Goal: Transaction & Acquisition: Book appointment/travel/reservation

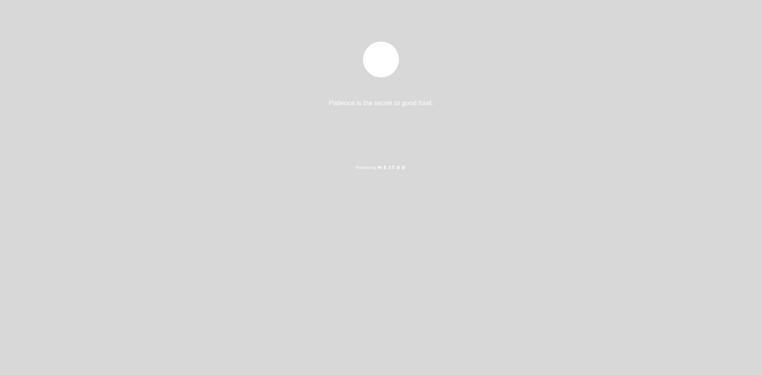
select select "pt"
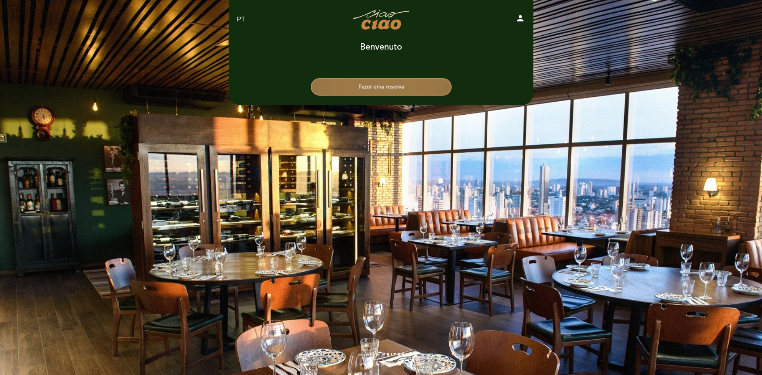
click at [378, 81] on button "Fazer uma reserva" at bounding box center [381, 86] width 141 height 17
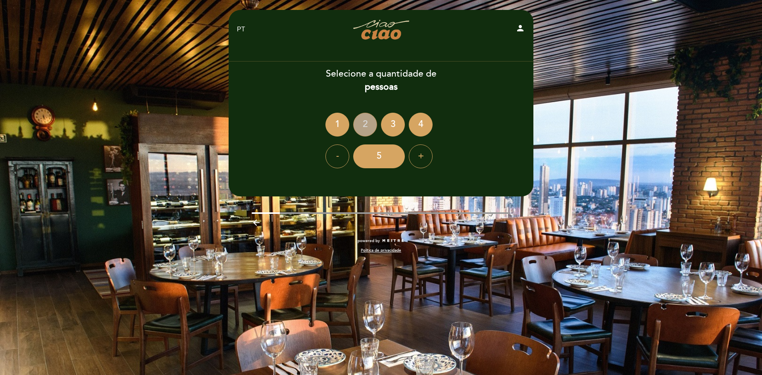
click at [366, 125] on div "2" at bounding box center [365, 125] width 24 height 24
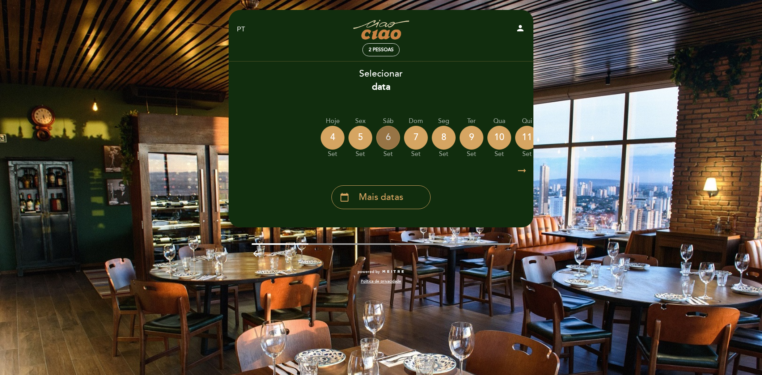
click at [393, 138] on div "6" at bounding box center [388, 138] width 24 height 24
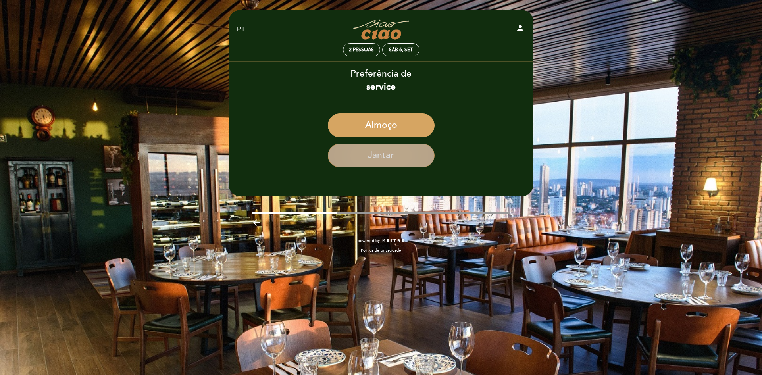
click at [390, 155] on button "Jantar" at bounding box center [381, 156] width 107 height 24
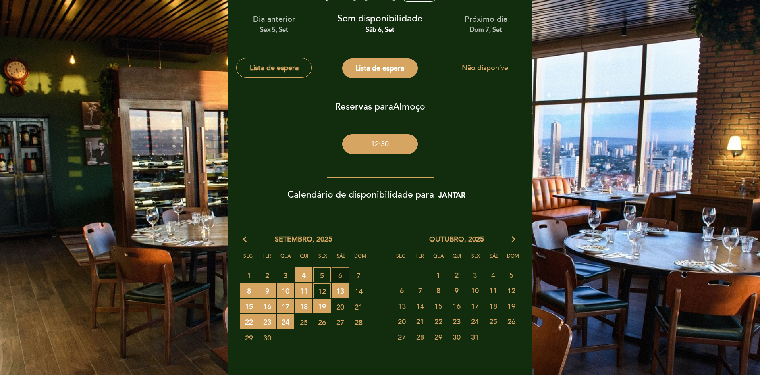
scroll to position [53, 0]
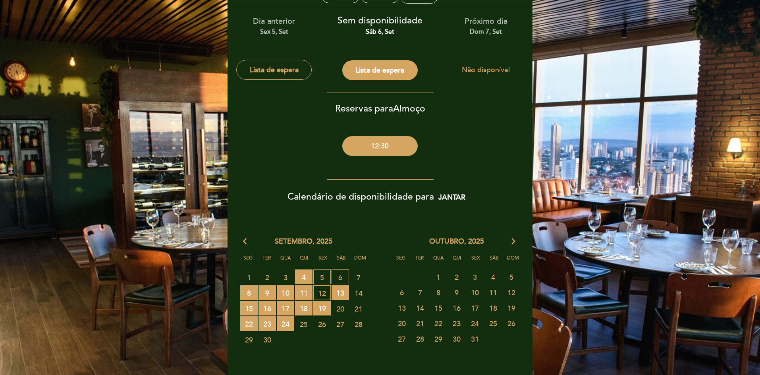
click at [362, 274] on span "7 FECHADO" at bounding box center [358, 277] width 17 height 15
click at [346, 278] on span "6 LISTA DE ESPERA" at bounding box center [340, 277] width 17 height 15
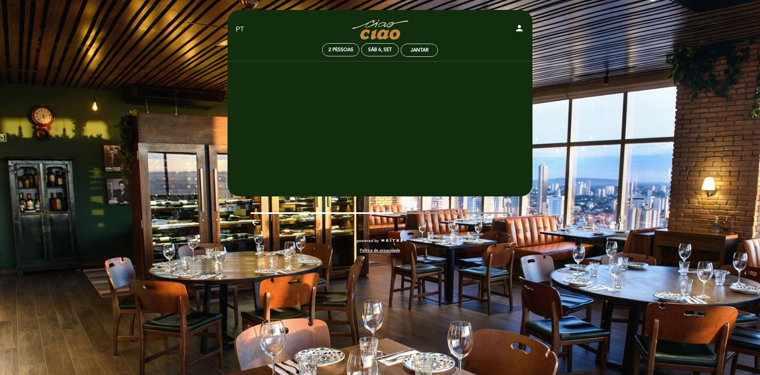
scroll to position [0, 0]
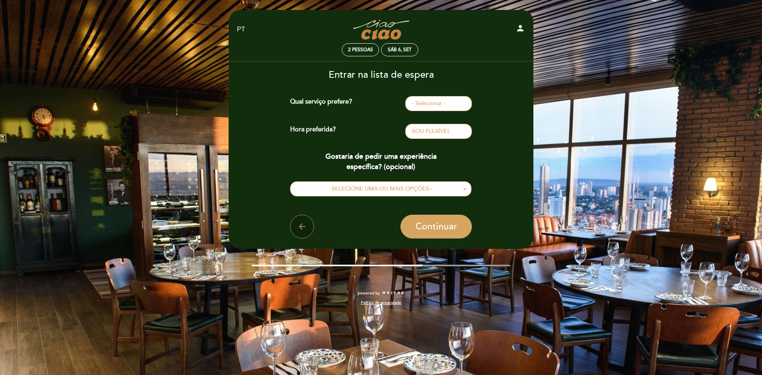
click at [313, 226] on button "arrow_back" at bounding box center [302, 227] width 24 height 24
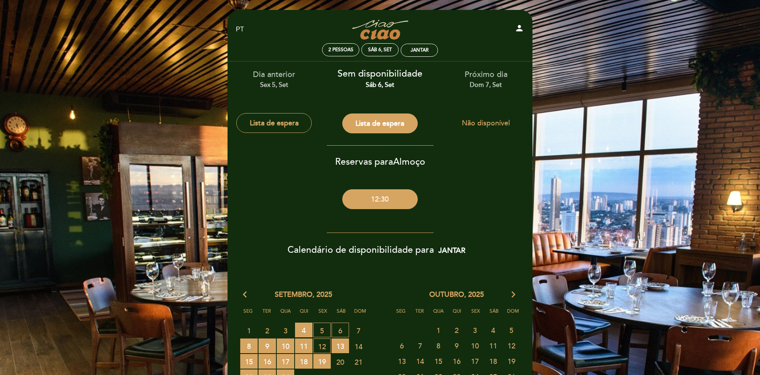
scroll to position [40, 0]
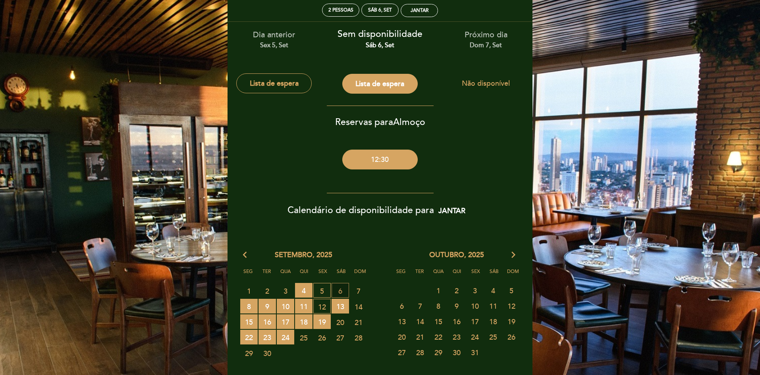
click at [343, 289] on span "6 LISTA DE ESPERA" at bounding box center [340, 290] width 17 height 15
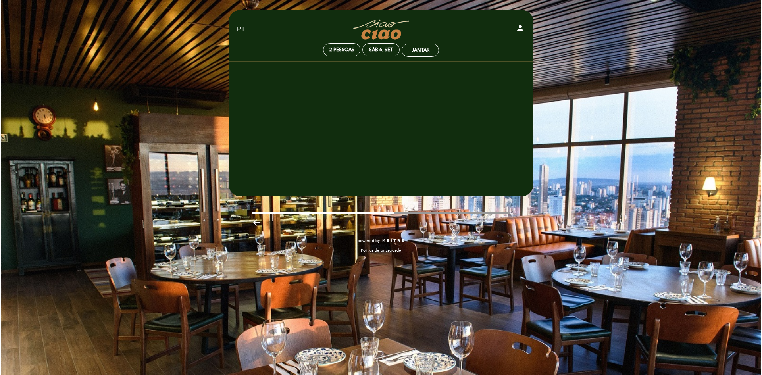
scroll to position [0, 0]
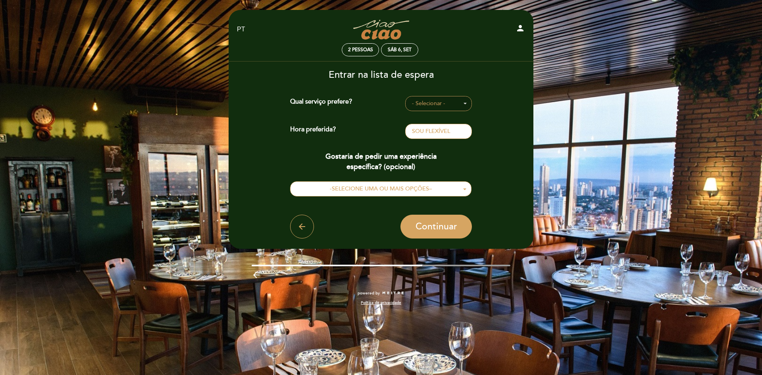
click at [421, 100] on span "- Selecionar -" at bounding box center [438, 104] width 53 height 8
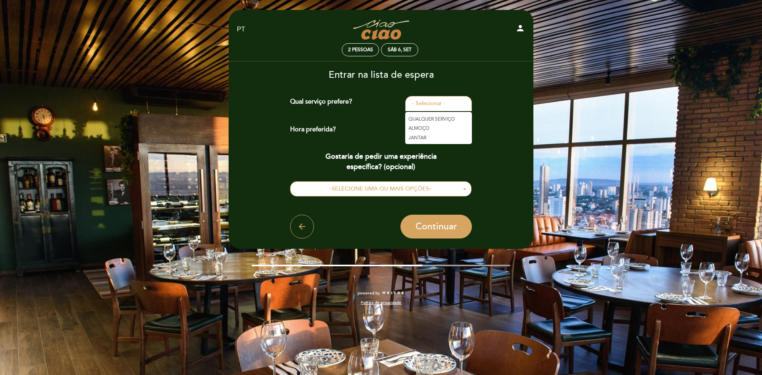
click at [428, 139] on link "JANTAR" at bounding box center [438, 138] width 67 height 10
click at [428, 129] on span "- Selecionar -" at bounding box center [438, 131] width 53 height 8
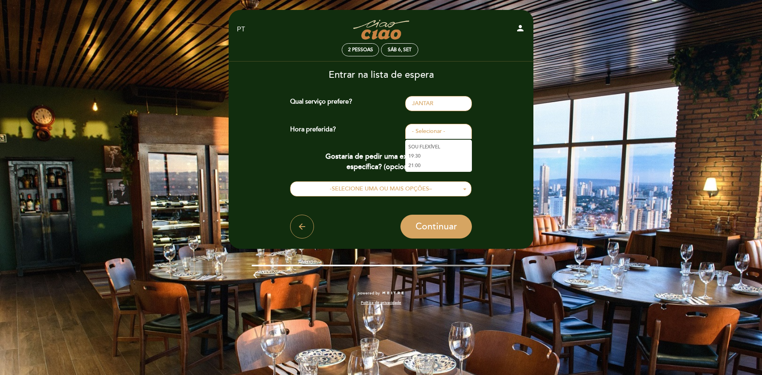
click at [373, 160] on span "Gostaria de pedir uma experiência específica?" at bounding box center [381, 161] width 111 height 19
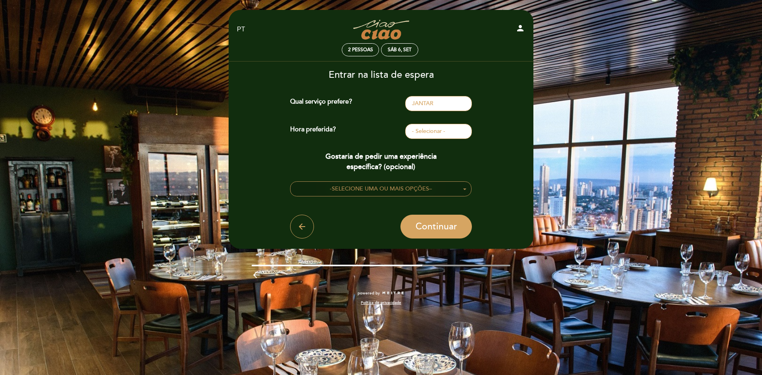
click at [355, 187] on span "SELECIONE UMA OU MAIS OPÇÕES" at bounding box center [380, 188] width 97 height 7
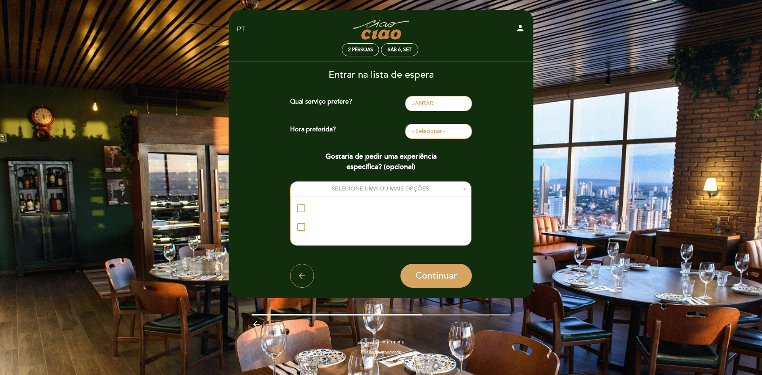
click at [300, 209] on div "ADEGA" at bounding box center [301, 208] width 8 height 8
click at [449, 129] on span "- Selecionar -" at bounding box center [438, 131] width 53 height 8
click at [417, 162] on link "21:00" at bounding box center [438, 166] width 67 height 10
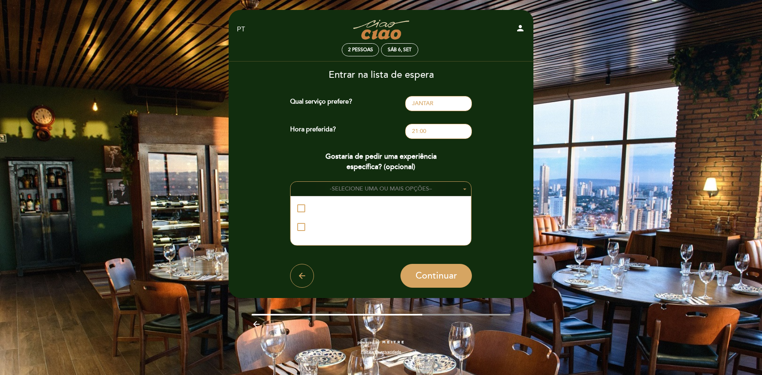
click at [372, 189] on span "SELECIONE UMA OU MAIS OPÇÕES" at bounding box center [380, 188] width 97 height 7
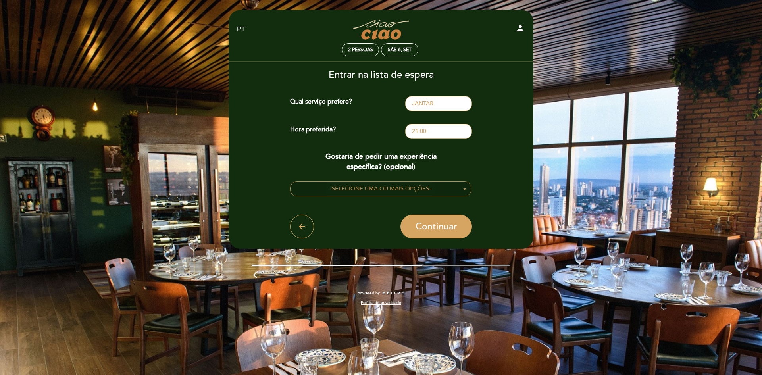
click at [356, 195] on button "- SELECIONE UMA OU MAIS OPÇÕES –" at bounding box center [381, 188] width 182 height 15
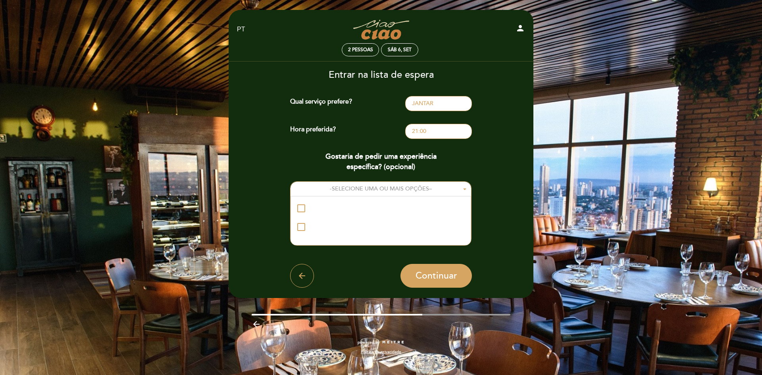
click at [310, 210] on div "ADEGA" at bounding box center [321, 208] width 25 height 10
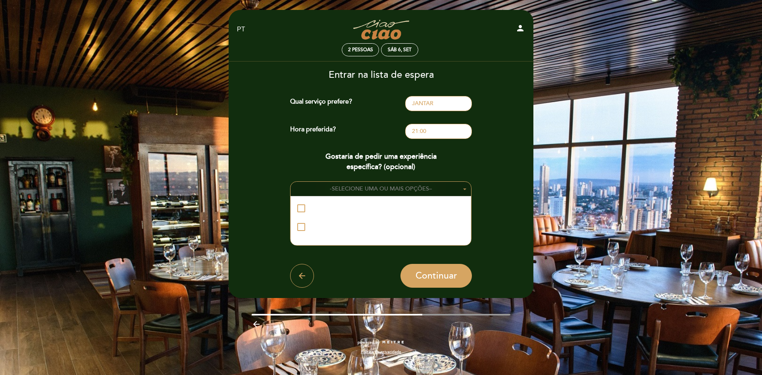
click at [378, 187] on span "SELECIONE UMA OU MAIS OPÇÕES" at bounding box center [380, 188] width 97 height 7
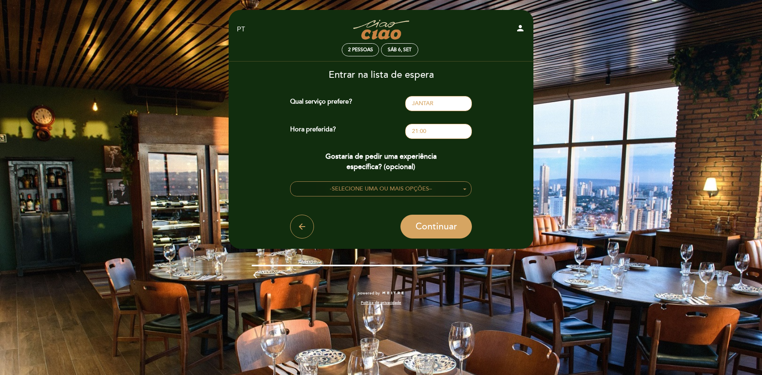
click at [365, 183] on button "- SELECIONE UMA OU MAIS OPÇÕES –" at bounding box center [381, 188] width 182 height 15
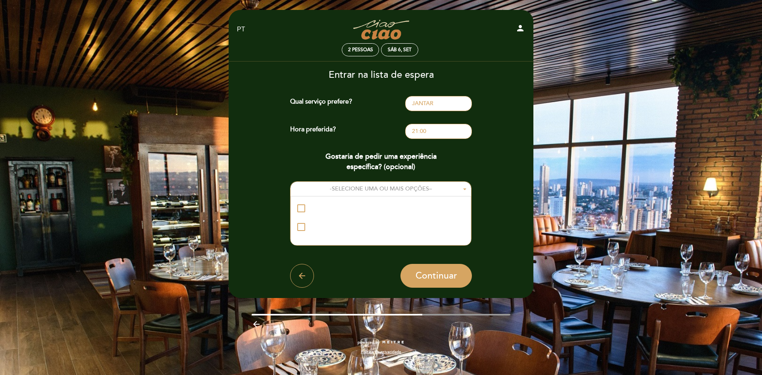
click at [332, 206] on div "ADEGA" at bounding box center [321, 208] width 25 height 10
click at [430, 133] on span "21:00" at bounding box center [438, 131] width 53 height 8
click at [438, 147] on link "SOU FLEXÍVEL" at bounding box center [438, 147] width 67 height 10
click at [434, 134] on span "SOU FLEXÍVEL" at bounding box center [431, 131] width 38 height 7
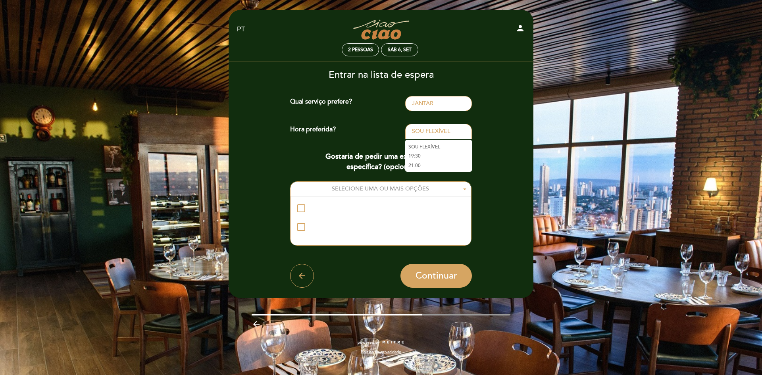
click at [422, 159] on link "19:30" at bounding box center [438, 157] width 67 height 10
click at [436, 141] on div "Qual serviço prefere? JANTAR - Selecionar - QUALQUER SERVIÇO [GEOGRAPHIC_DATA] …" at bounding box center [381, 192] width 182 height 192
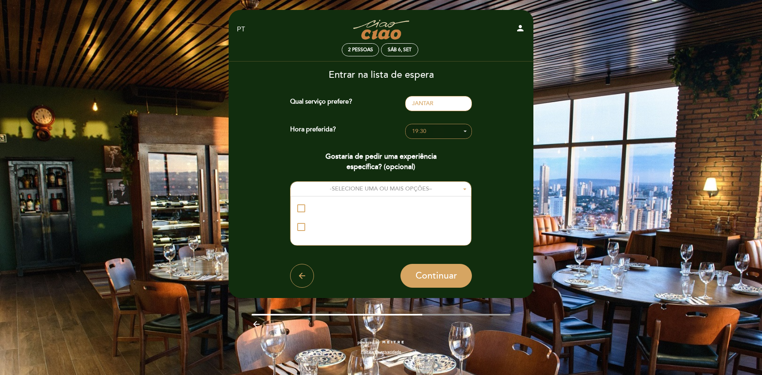
click at [436, 137] on button "19:30 - Selecionar -" at bounding box center [438, 131] width 67 height 15
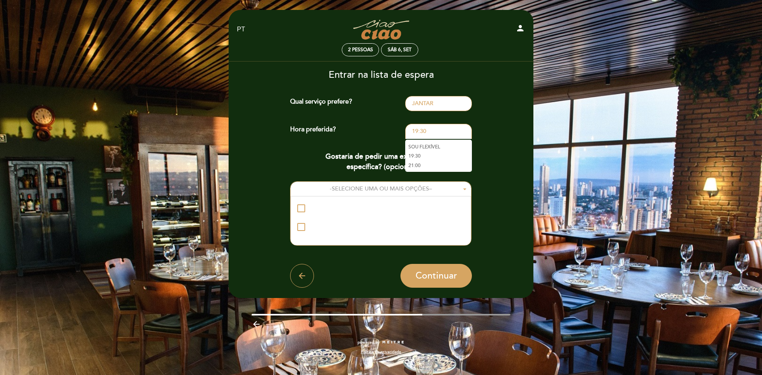
click at [434, 166] on link "21:00" at bounding box center [438, 166] width 67 height 10
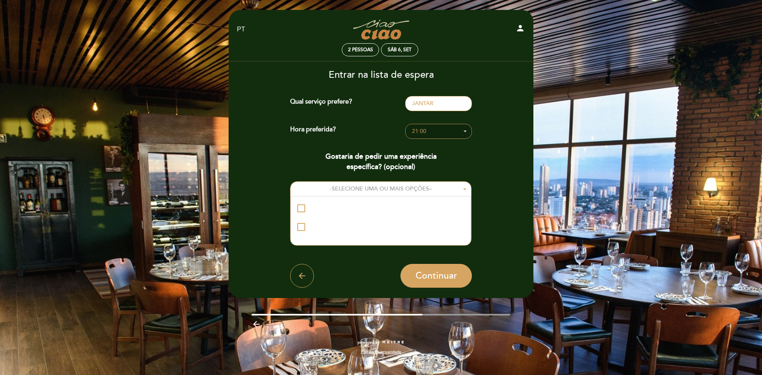
click at [417, 137] on button "21:00 - Selecionar -" at bounding box center [438, 131] width 67 height 15
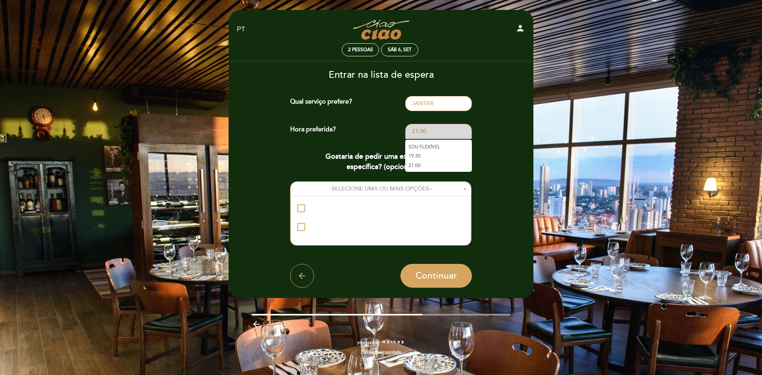
click at [417, 137] on button "21:00 - Selecionar -" at bounding box center [438, 131] width 67 height 15
click at [305, 210] on div "ADEGA" at bounding box center [301, 208] width 8 height 8
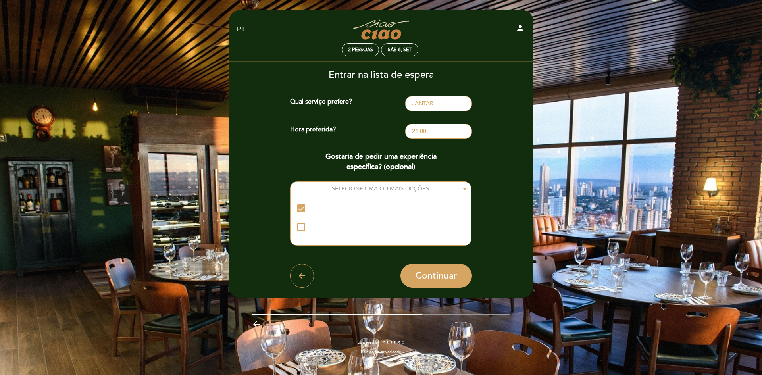
click at [327, 206] on div "ADEGA" at bounding box center [321, 208] width 25 height 10
click at [446, 139] on button "21:00 - Selecionar -" at bounding box center [438, 131] width 67 height 15
click at [430, 154] on link "19:30" at bounding box center [438, 157] width 67 height 10
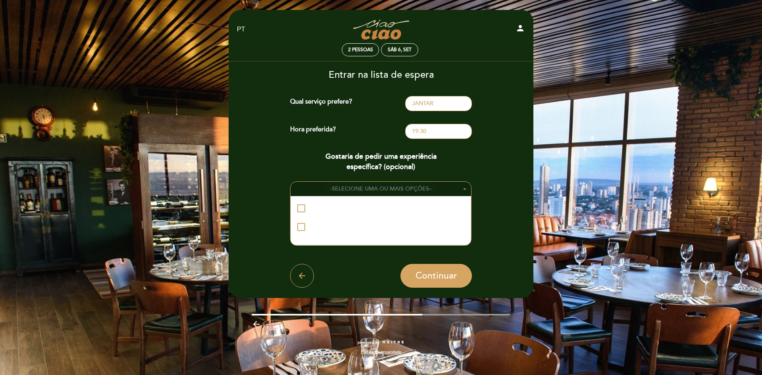
click at [352, 185] on span "SELECIONE UMA OU MAIS OPÇÕES" at bounding box center [380, 188] width 97 height 7
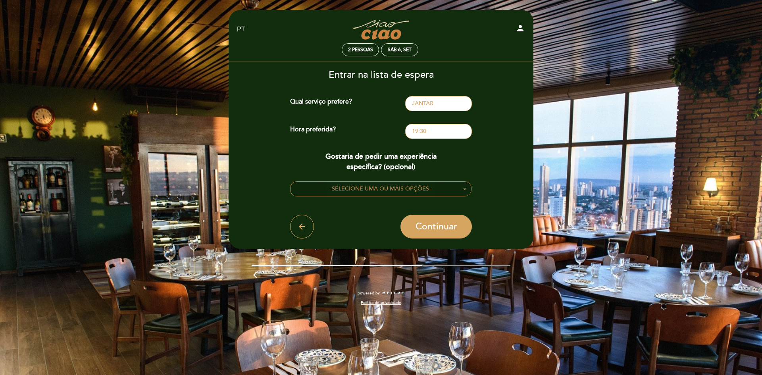
click at [351, 188] on span "SELECIONE UMA OU MAIS OPÇÕES" at bounding box center [380, 188] width 97 height 7
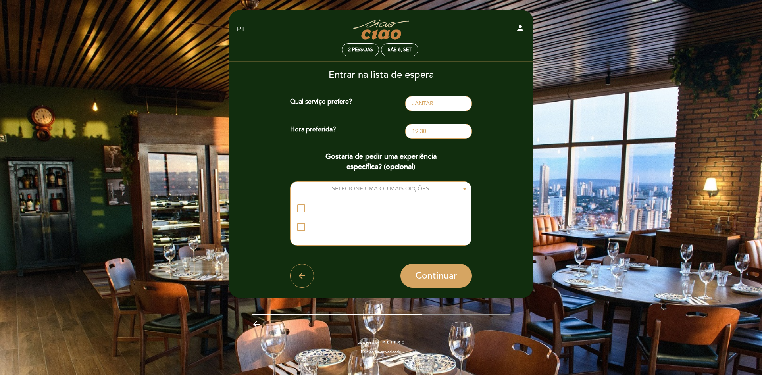
drag, startPoint x: 432, startPoint y: 237, endPoint x: 291, endPoint y: 201, distance: 145.5
click at [291, 201] on div "ADEGA [GEOGRAPHIC_DATA]" at bounding box center [381, 220] width 181 height 49
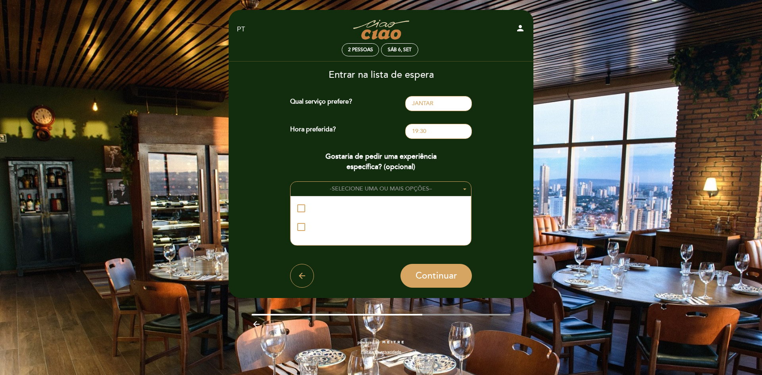
drag, startPoint x: 324, startPoint y: 185, endPoint x: 375, endPoint y: 245, distance: 79.2
click at [374, 245] on div "- SELECIONE UMA OU MAIS OPÇÕES – Experiências preferenciais: ADEGA [GEOGRAPHIC_…" at bounding box center [381, 213] width 182 height 65
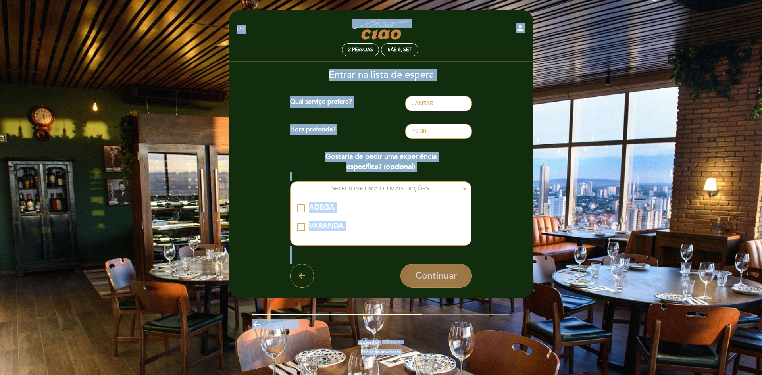
click at [440, 276] on span "Continuar" at bounding box center [437, 275] width 42 height 11
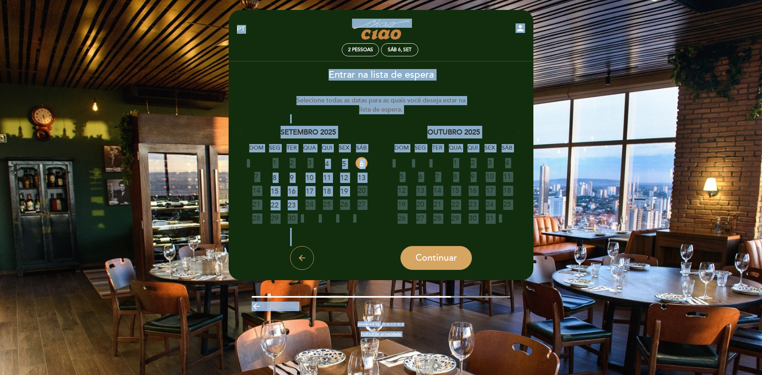
click at [364, 164] on link "6" at bounding box center [362, 163] width 12 height 12
click at [361, 163] on link "6" at bounding box center [361, 163] width 15 height 12
click at [436, 259] on span "Continuar" at bounding box center [437, 258] width 42 height 11
